Goal: Task Accomplishment & Management: Manage account settings

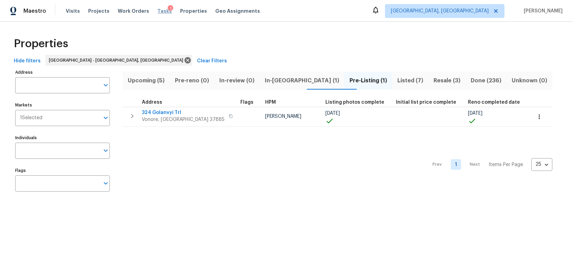
click at [160, 11] on span "Tasks" at bounding box center [164, 11] width 14 height 5
